Goal: Task Accomplishment & Management: Manage account settings

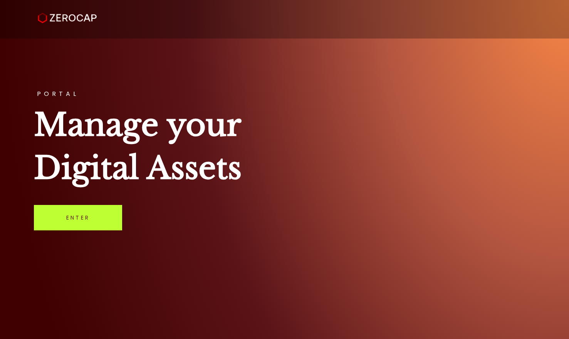
click at [81, 215] on link "Enter" at bounding box center [78, 217] width 88 height 25
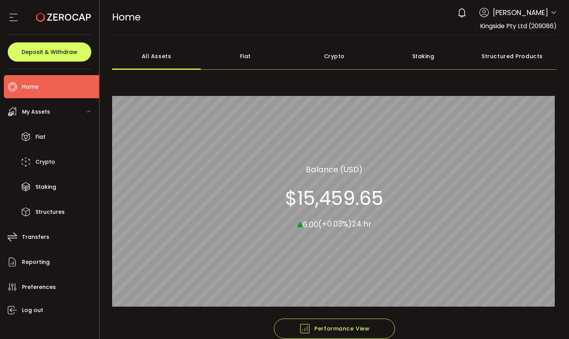
click at [522, 15] on span "[PERSON_NAME]" at bounding box center [519, 12] width 55 height 10
click at [506, 11] on span "[PERSON_NAME]" at bounding box center [519, 12] width 55 height 10
click at [527, 15] on span "[PERSON_NAME]" at bounding box center [519, 12] width 55 height 10
click at [551, 13] on icon at bounding box center [553, 13] width 6 height 6
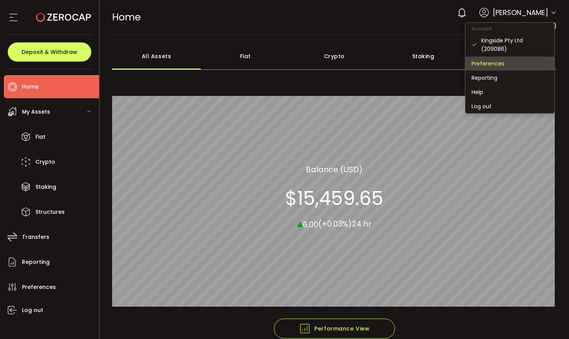
click at [509, 64] on li "Preferences" at bounding box center [509, 64] width 89 height 14
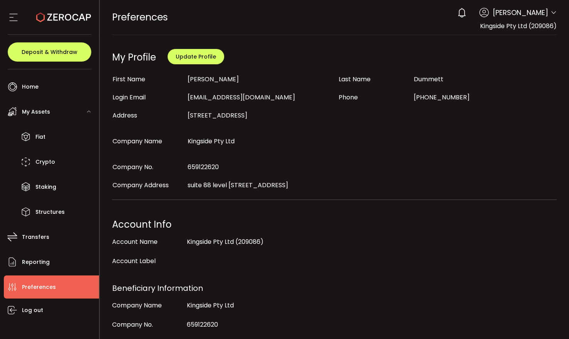
click at [16, 16] on icon at bounding box center [14, 18] width 12 height 12
